Goal: Transaction & Acquisition: Book appointment/travel/reservation

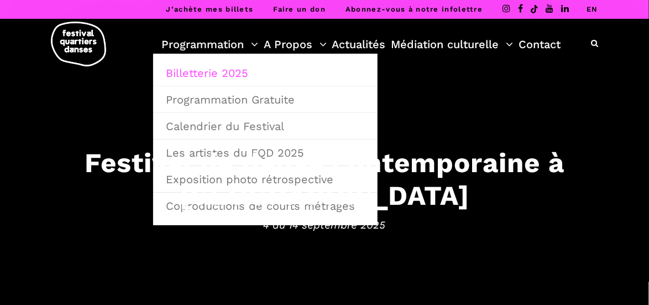
click at [209, 75] on link "Billetterie 2025" at bounding box center [265, 72] width 212 height 25
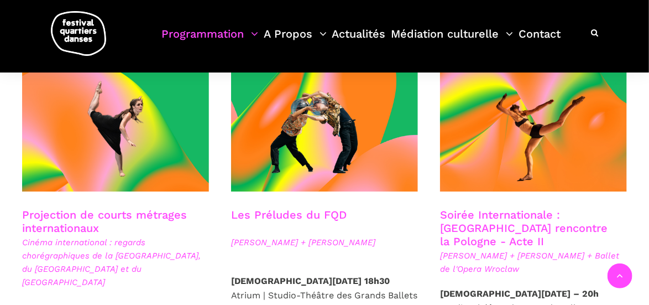
scroll to position [995, 0]
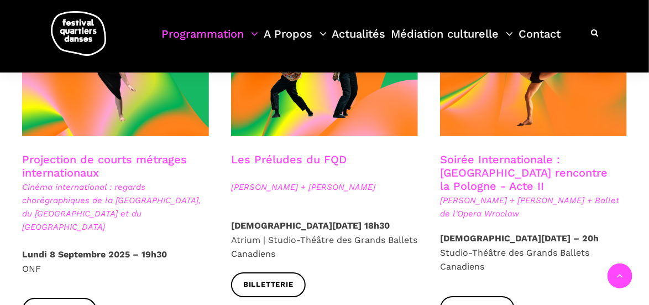
click at [511, 153] on link "Soirée Internationale : Montréal rencontre la Pologne - Acte II" at bounding box center [523, 173] width 167 height 40
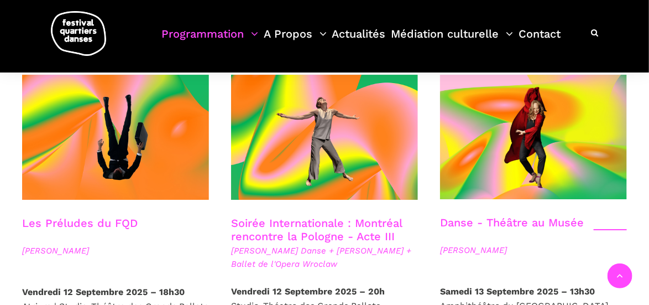
scroll to position [1326, 0]
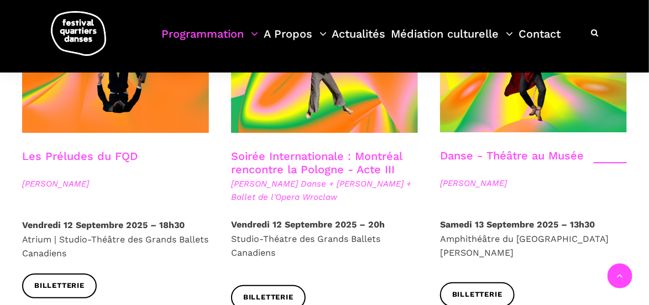
click at [267, 217] on p "Vendredi 12 Septembre 2025 – 20h Studio-Théatre des Grands Ballets Canadiens" at bounding box center [324, 238] width 187 height 43
click at [321, 149] on link "Soirée Internationale : Montréal rencontre la Pologne - Acte III" at bounding box center [316, 162] width 171 height 27
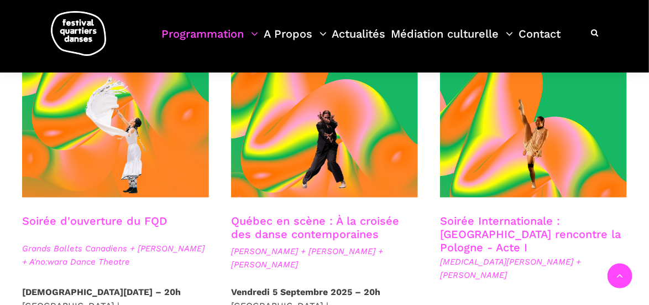
scroll to position [387, 0]
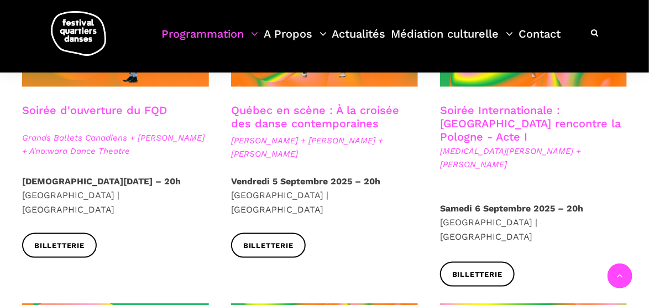
click at [558, 122] on link "Soirée Internationale : Montréal rencontre la Pologne - Acte I" at bounding box center [530, 123] width 181 height 40
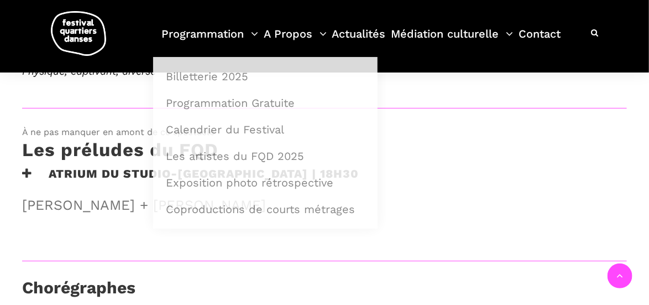
scroll to position [719, 0]
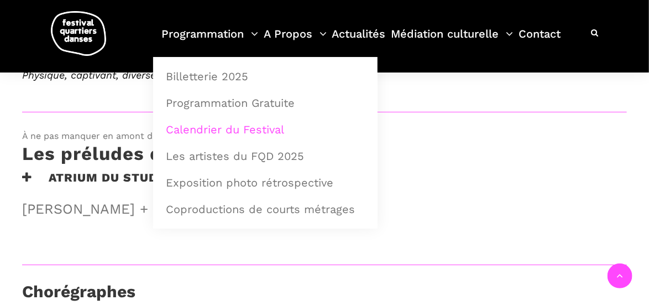
click at [197, 130] on link "Calendrier du Festival" at bounding box center [265, 129] width 212 height 25
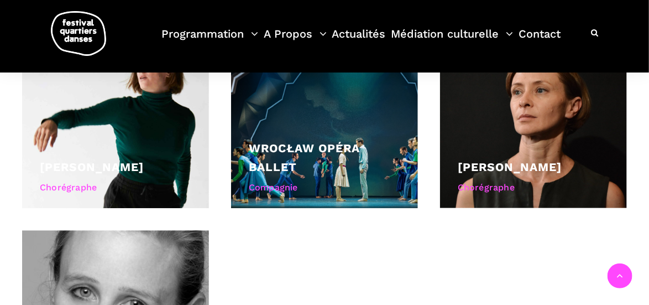
scroll to position [1050, 0]
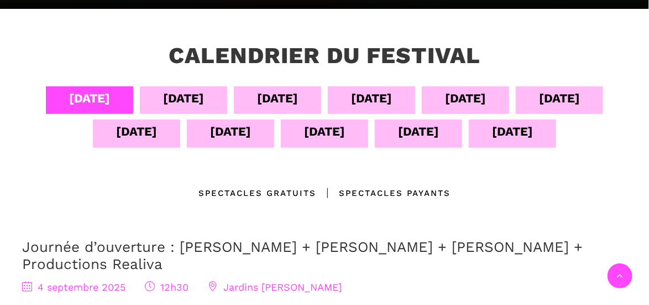
scroll to position [221, 0]
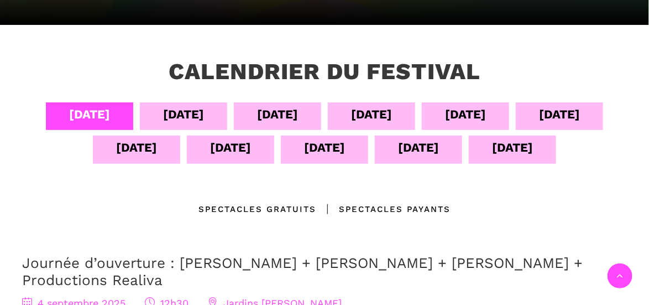
click at [143, 153] on div "10 sept" at bounding box center [136, 147] width 41 height 19
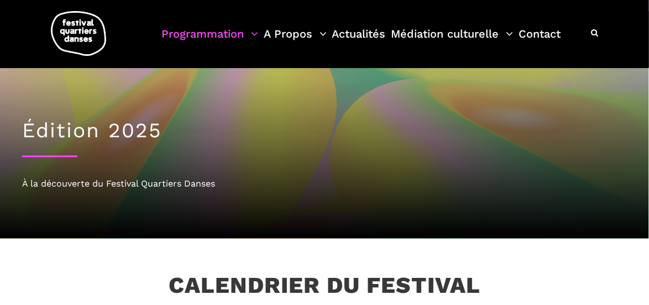
scroll to position [0, 0]
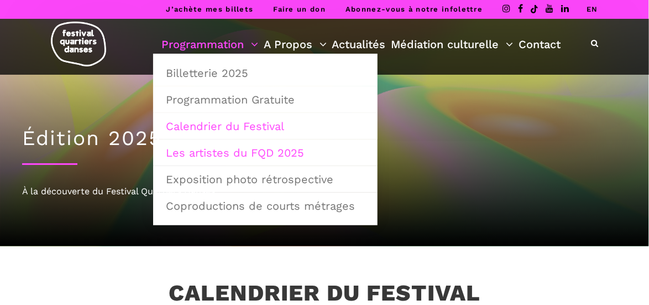
click at [218, 151] on link "Les artistes du FQD 2025" at bounding box center [265, 152] width 212 height 25
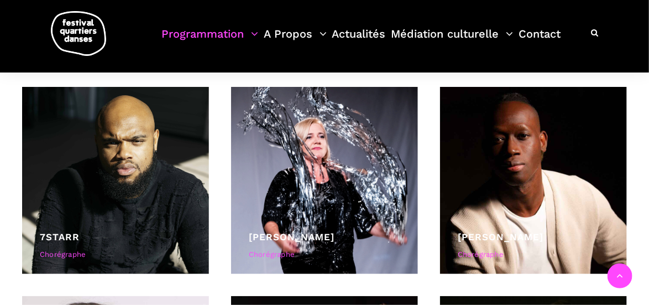
scroll to position [2432, 0]
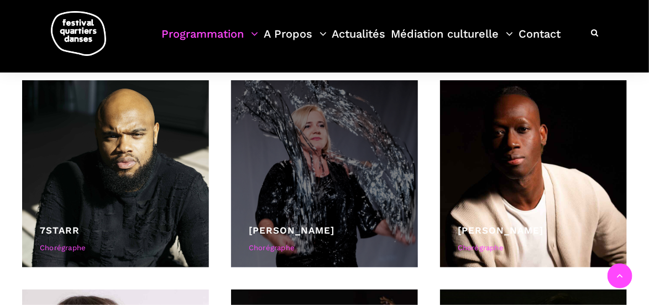
click at [348, 190] on div at bounding box center [324, 173] width 187 height 187
click at [296, 235] on link "[PERSON_NAME]" at bounding box center [292, 229] width 86 height 11
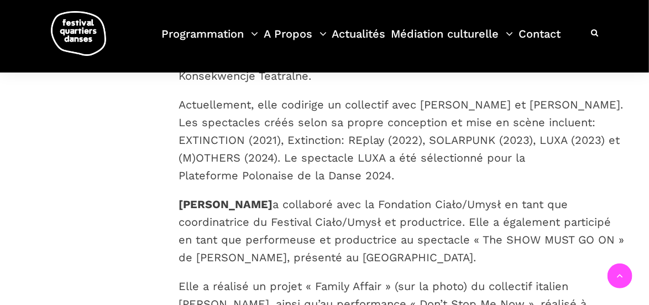
scroll to position [497, 0]
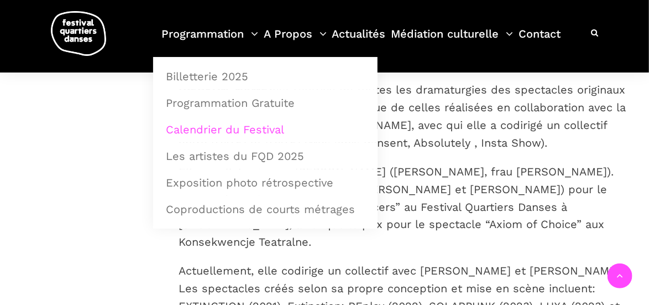
click at [186, 128] on link "Calendrier du Festival" at bounding box center [265, 129] width 212 height 25
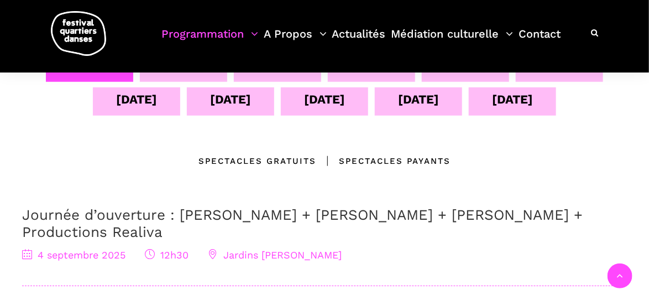
scroll to position [221, 0]
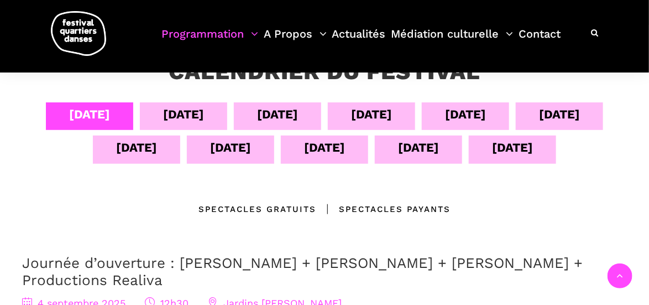
click at [165, 149] on div "10 sept" at bounding box center [136, 149] width 87 height 28
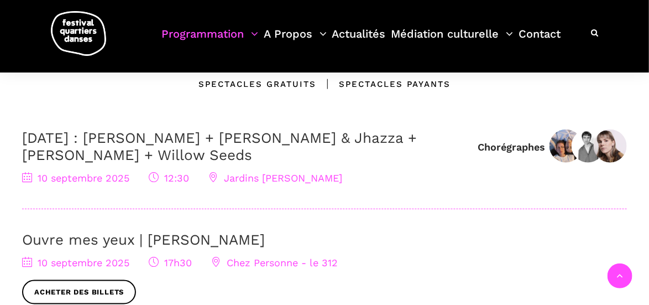
scroll to position [276, 0]
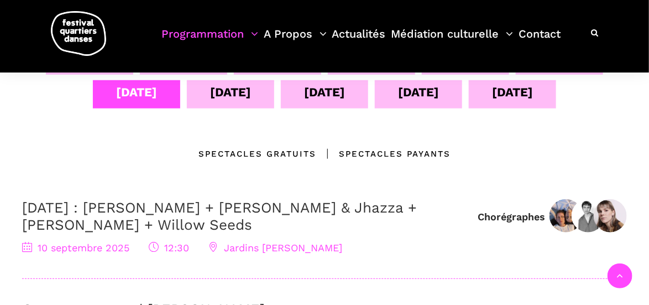
click at [228, 98] on div "11 sept" at bounding box center [230, 91] width 41 height 19
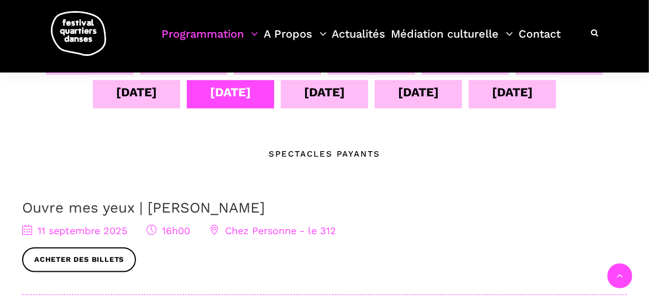
click at [335, 95] on div "12 sept" at bounding box center [324, 91] width 41 height 19
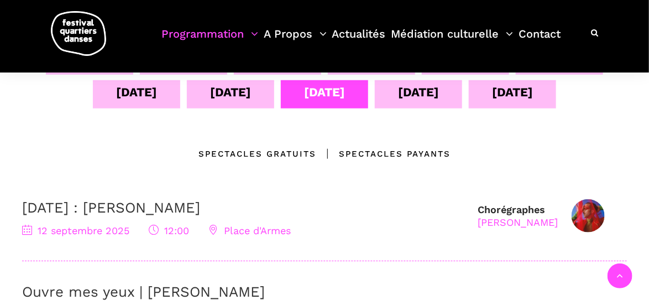
click at [200, 209] on link "[DATE] : [PERSON_NAME]" at bounding box center [111, 207] width 178 height 17
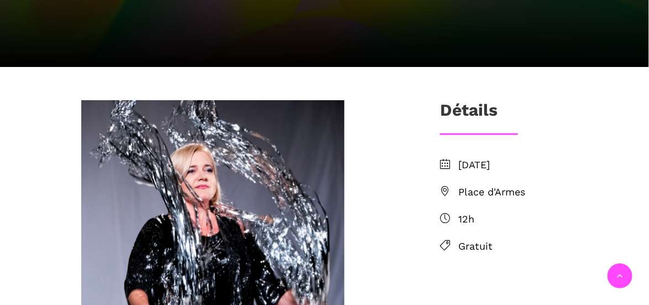
scroll to position [221, 0]
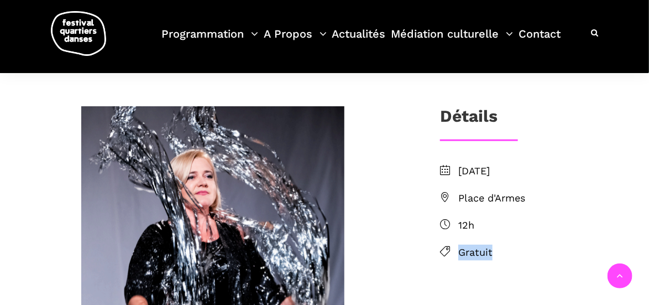
drag, startPoint x: 510, startPoint y: 251, endPoint x: 457, endPoint y: 259, distance: 53.5
click at [457, 259] on li "Gratuit" at bounding box center [533, 252] width 187 height 16
copy span "Gratuit"
